Goal: Information Seeking & Learning: Learn about a topic

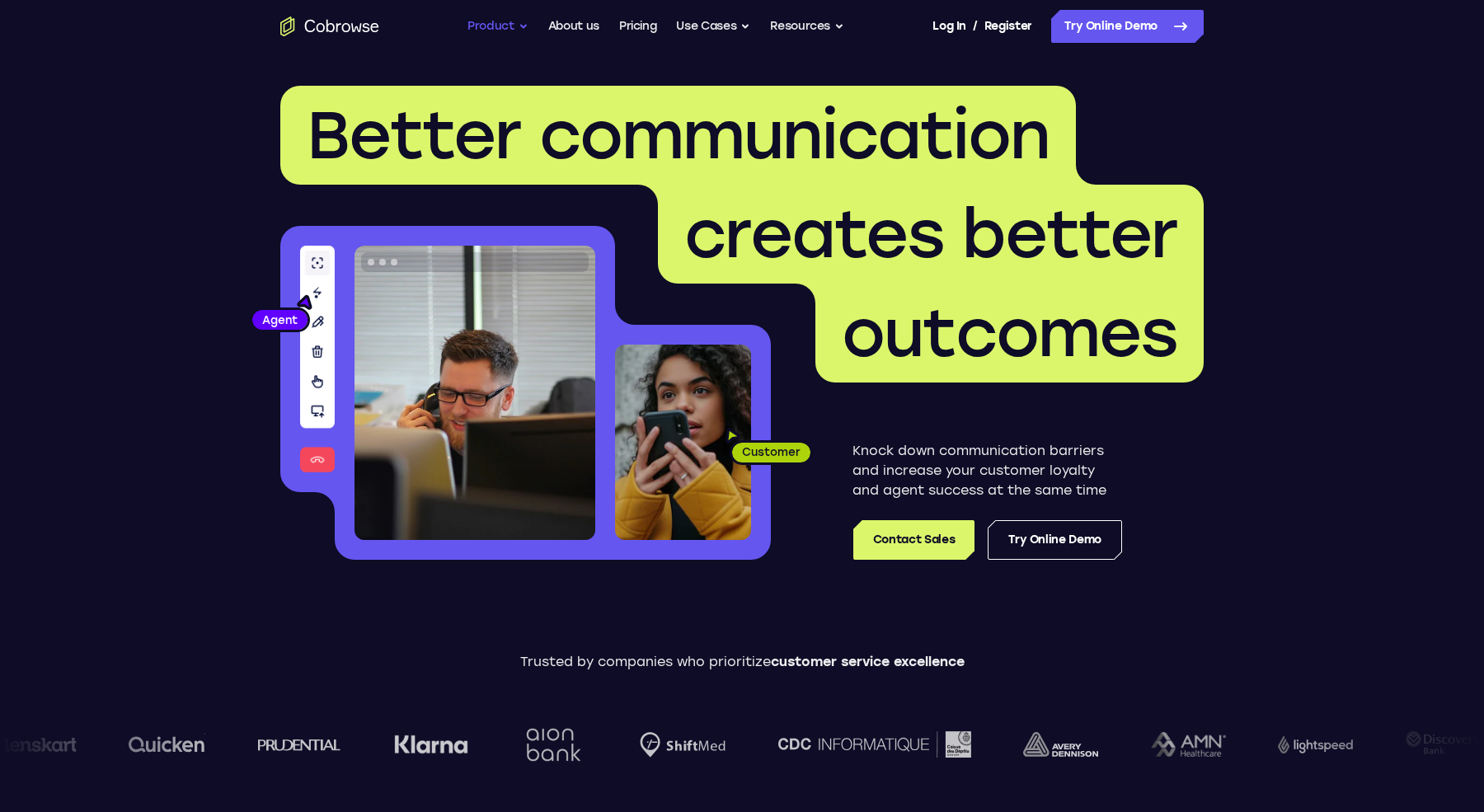
click at [502, 26] on button "Product" at bounding box center [497, 26] width 61 height 33
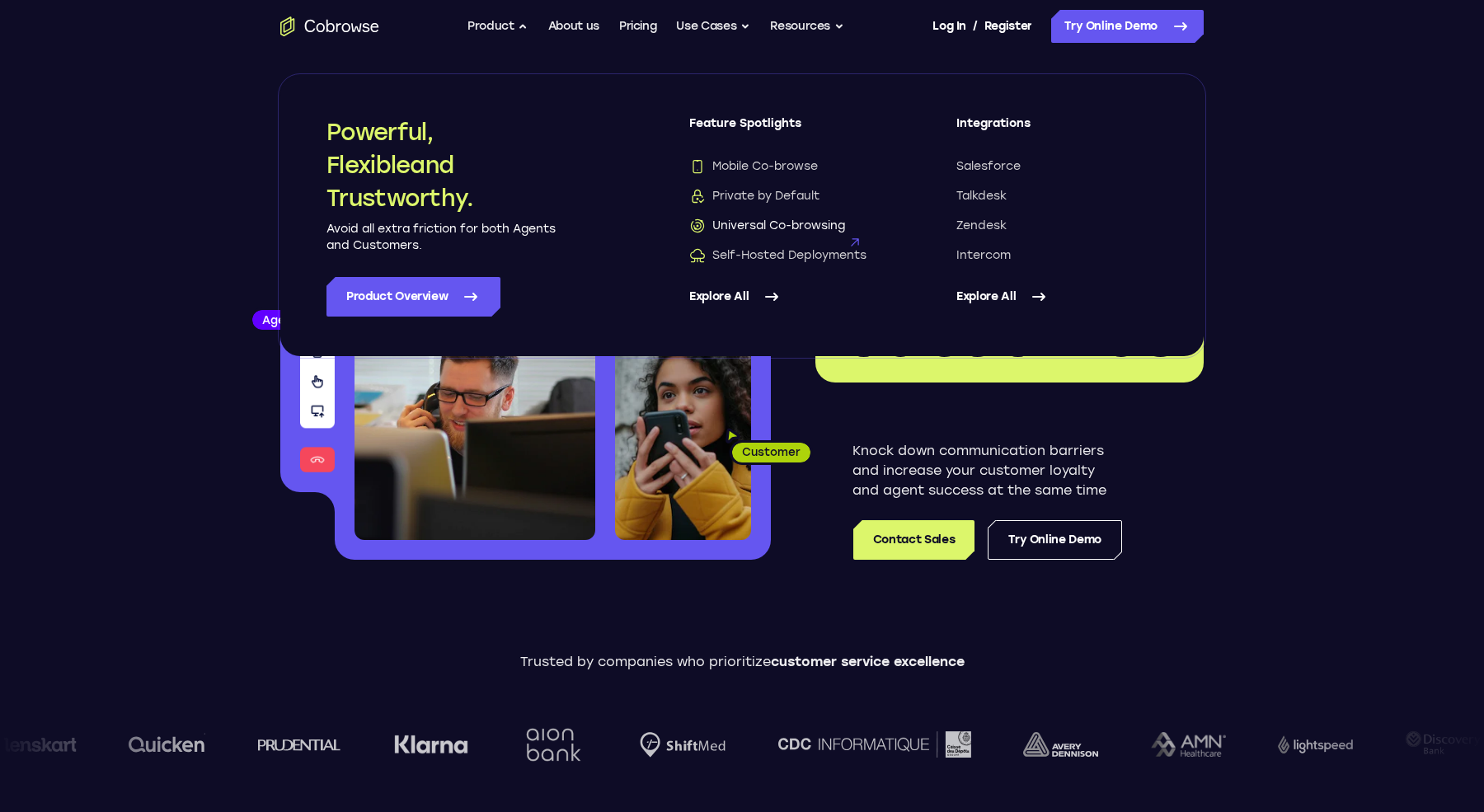
click at [788, 231] on span "Universal Co-browsing" at bounding box center [767, 225] width 156 height 16
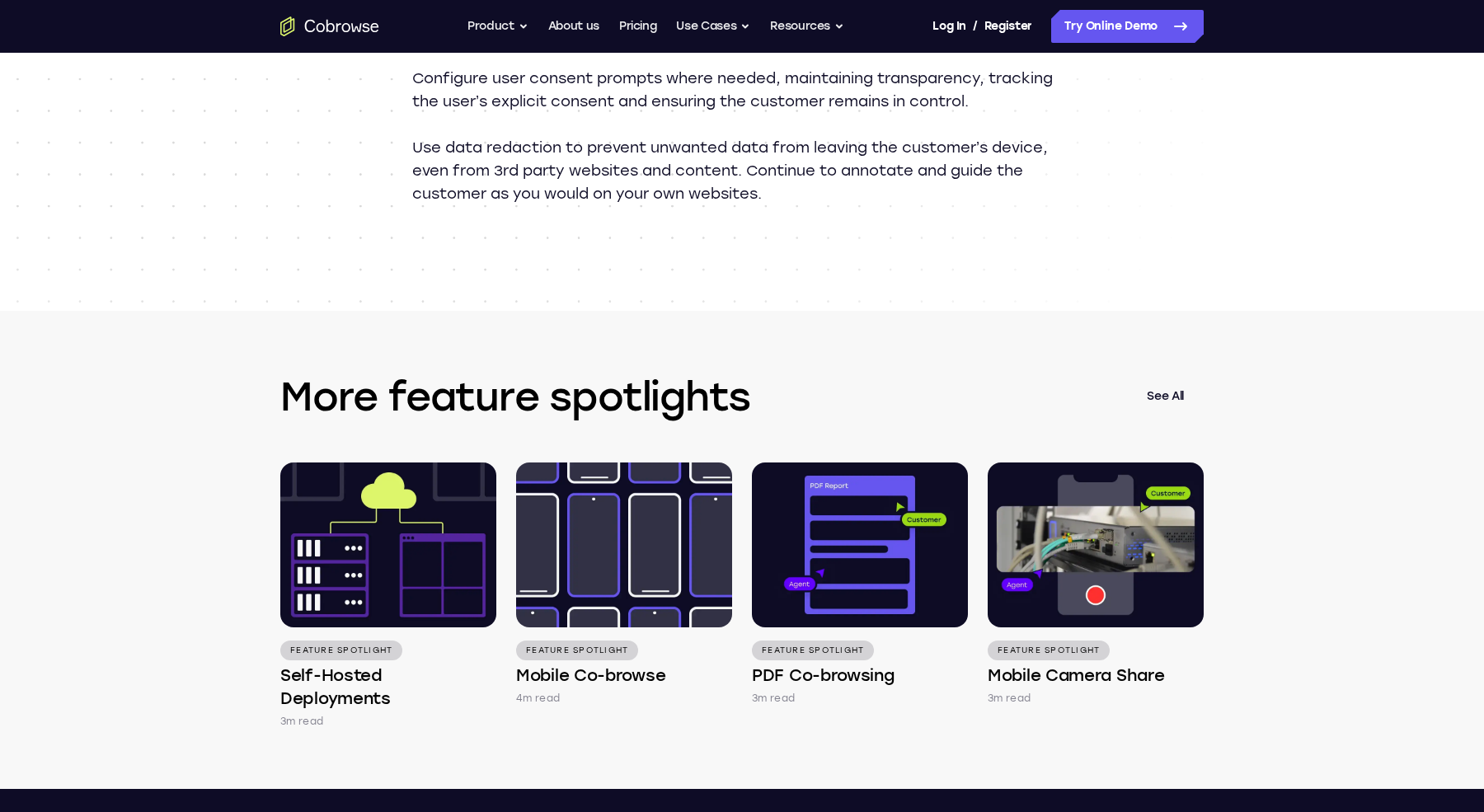
scroll to position [2101, 0]
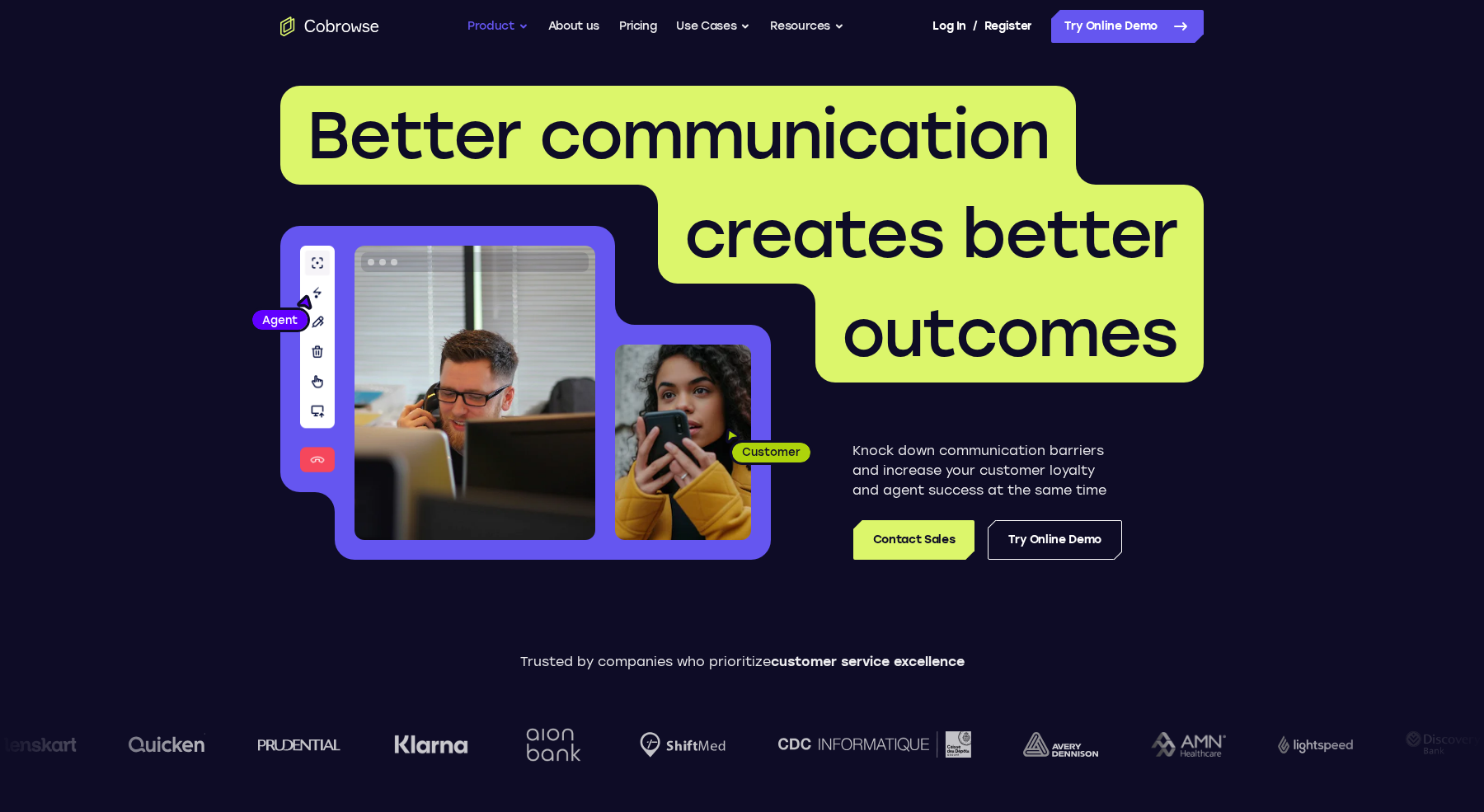
click at [515, 25] on button "Product" at bounding box center [497, 26] width 61 height 33
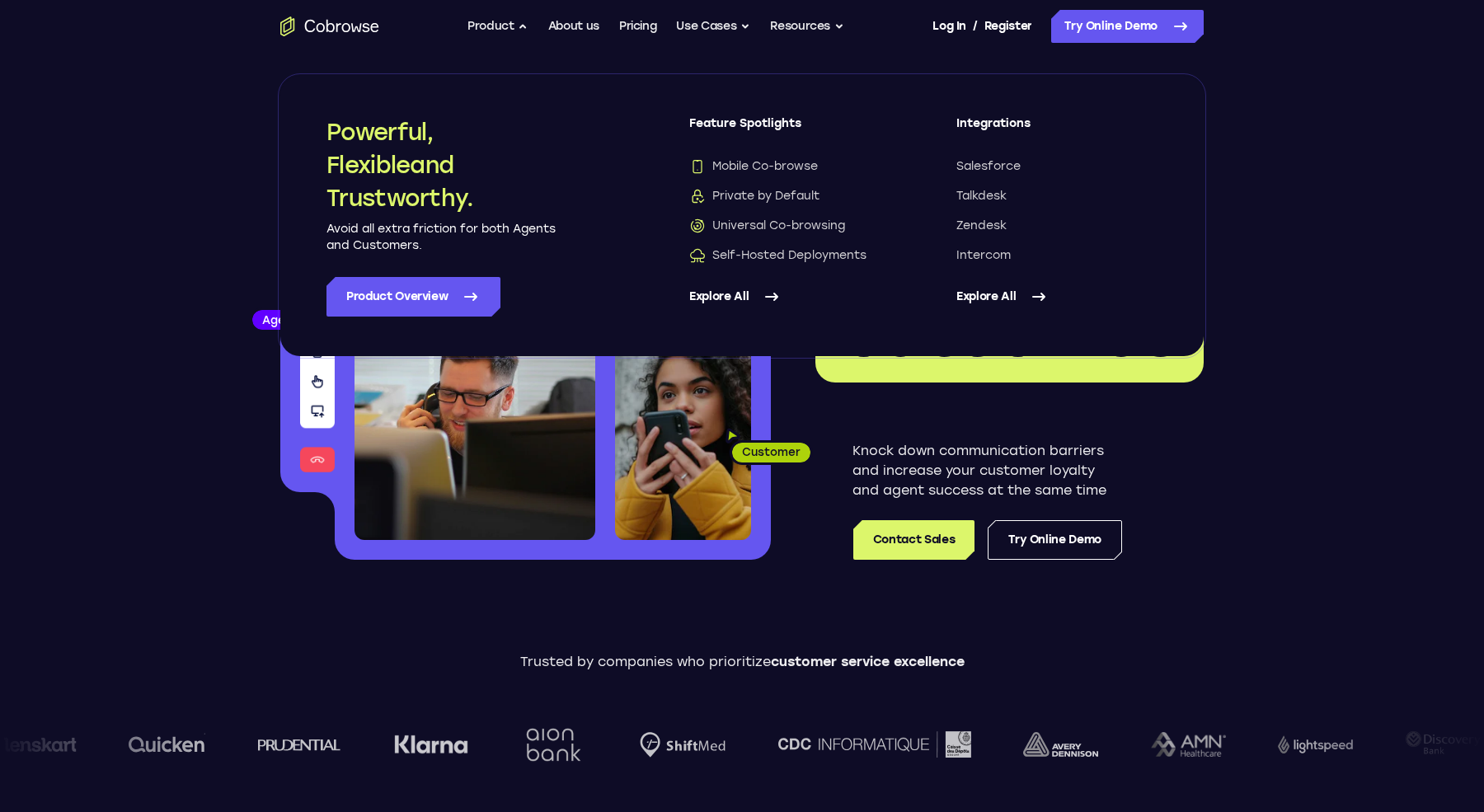
click at [751, 265] on div "Feature Spotlights Mobile Co-browse Private by Default Universal Co-browsing Se…" at bounding box center [789, 215] width 201 height 201
click at [754, 255] on span "Self-Hosted Deployments" at bounding box center [778, 255] width 177 height 16
